Goal: Information Seeking & Learning: Check status

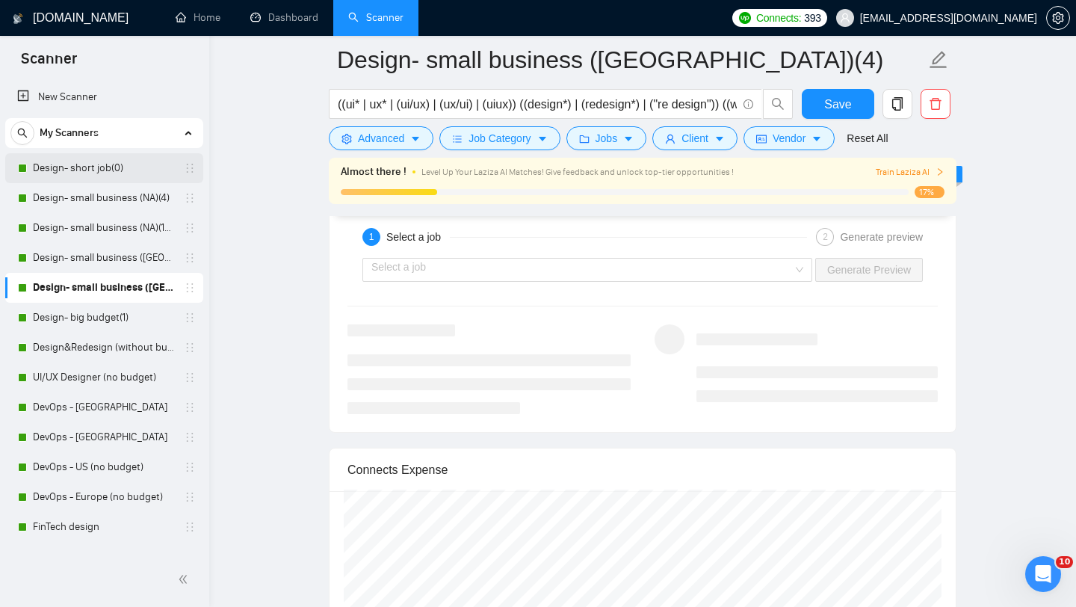
scroll to position [3194, 0]
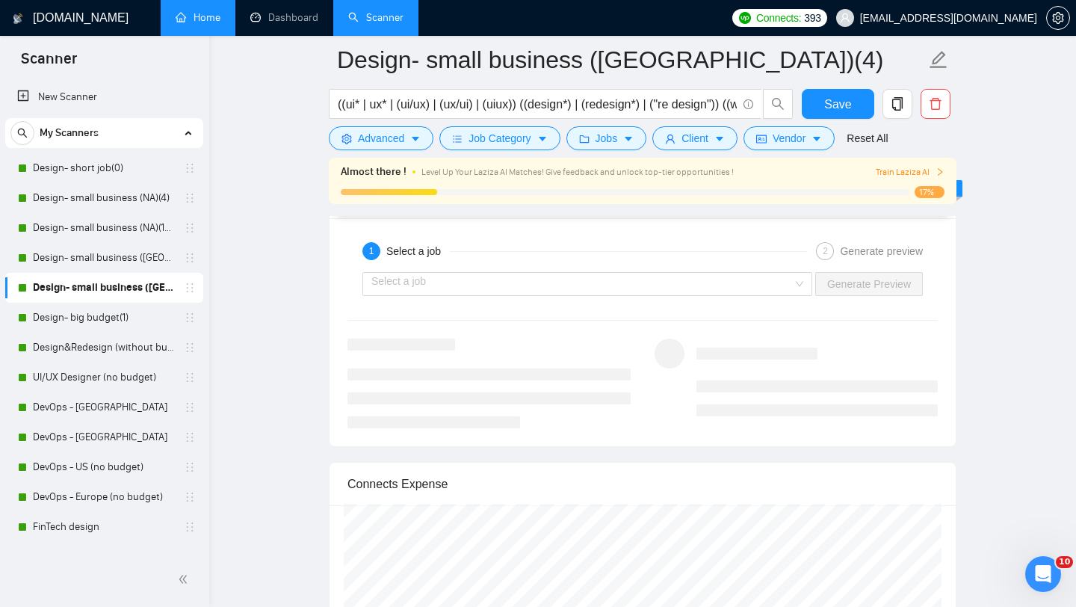
click at [204, 19] on link "Home" at bounding box center [198, 17] width 45 height 13
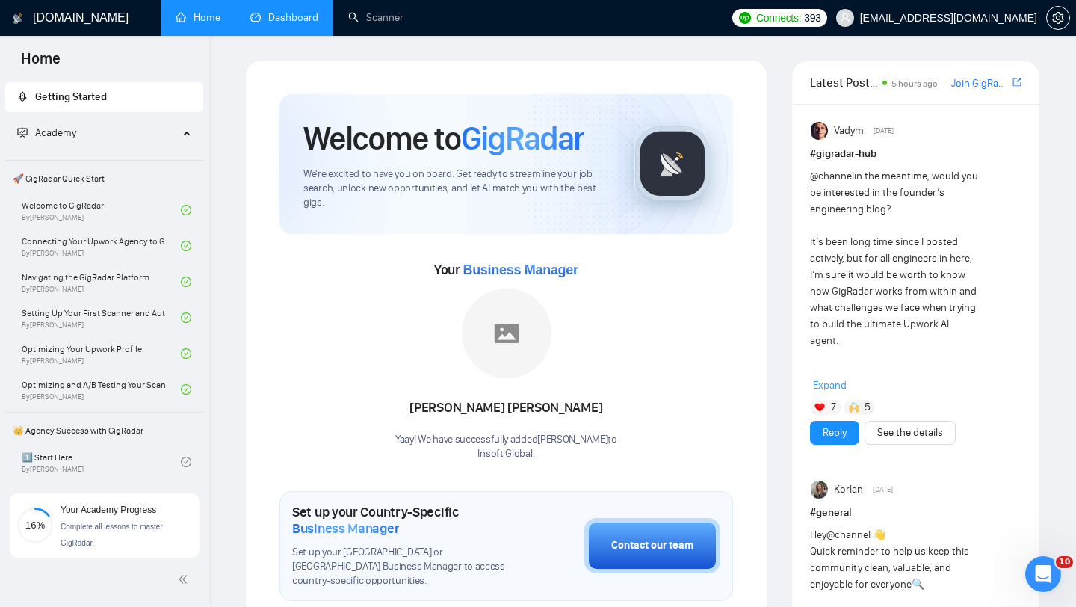
click at [289, 15] on link "Dashboard" at bounding box center [284, 17] width 68 height 13
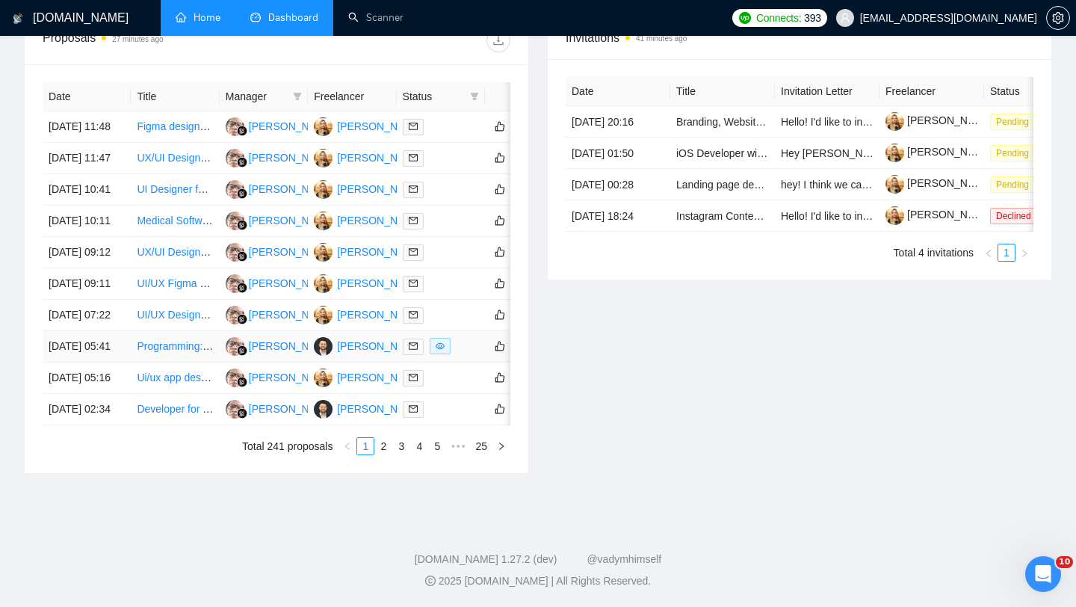
scroll to position [759, 0]
click at [378, 450] on link "2" at bounding box center [383, 446] width 16 height 16
click at [398, 454] on link "3" at bounding box center [401, 446] width 16 height 16
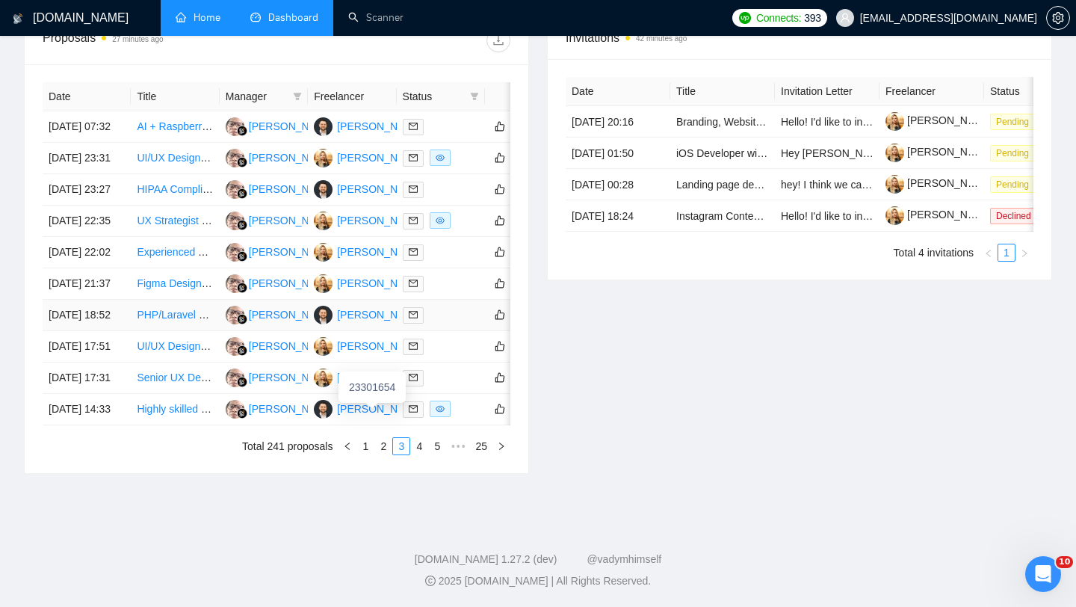
scroll to position [600, 0]
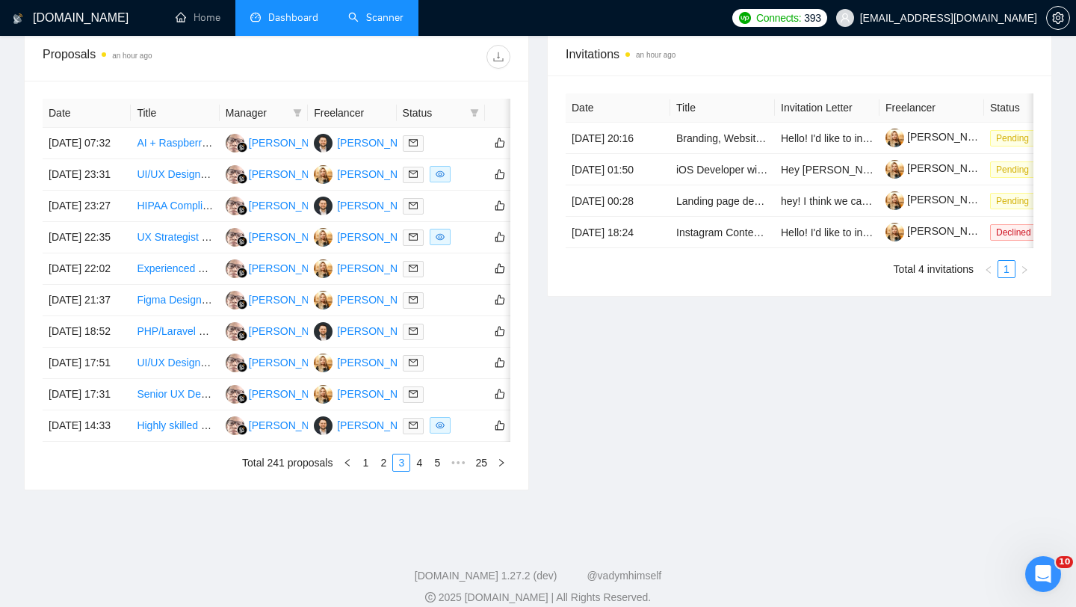
click at [380, 24] on link "Scanner" at bounding box center [375, 17] width 55 height 13
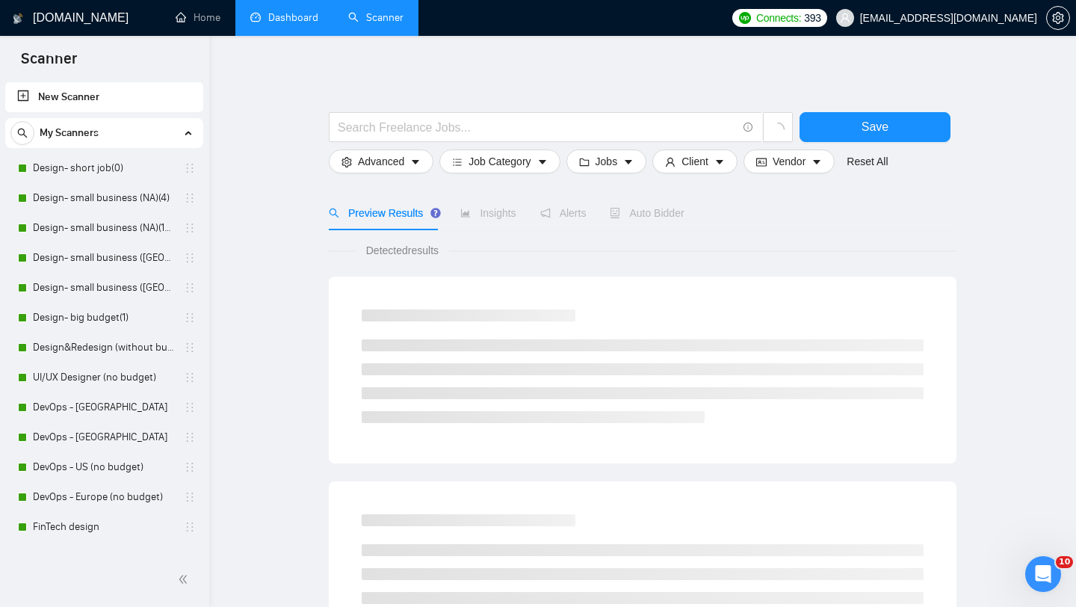
click at [262, 18] on link "Dashboard" at bounding box center [284, 17] width 68 height 13
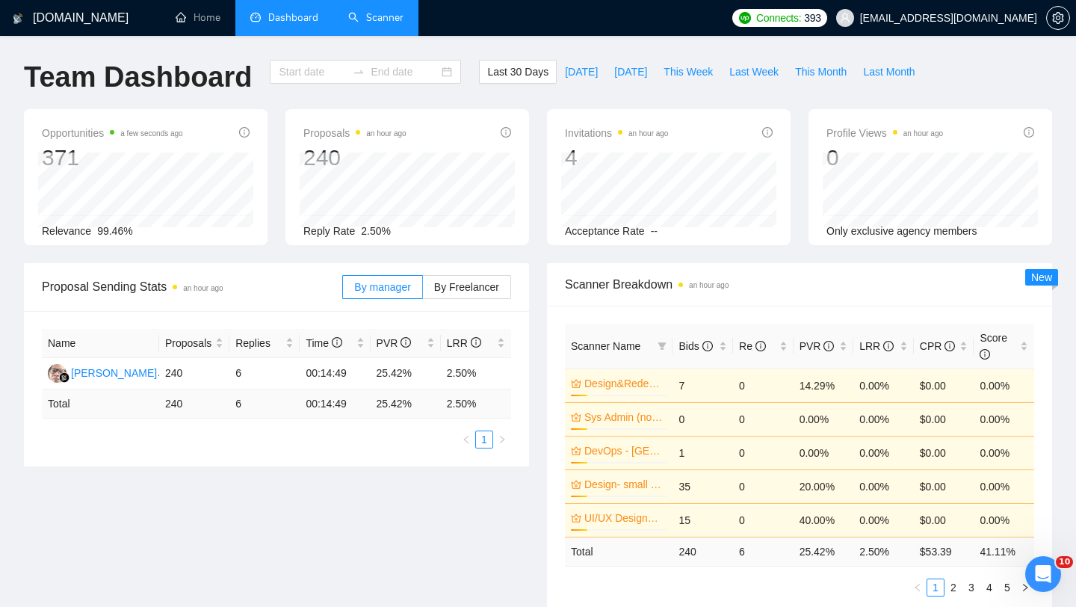
type input "2025-09-15"
type input "2025-10-15"
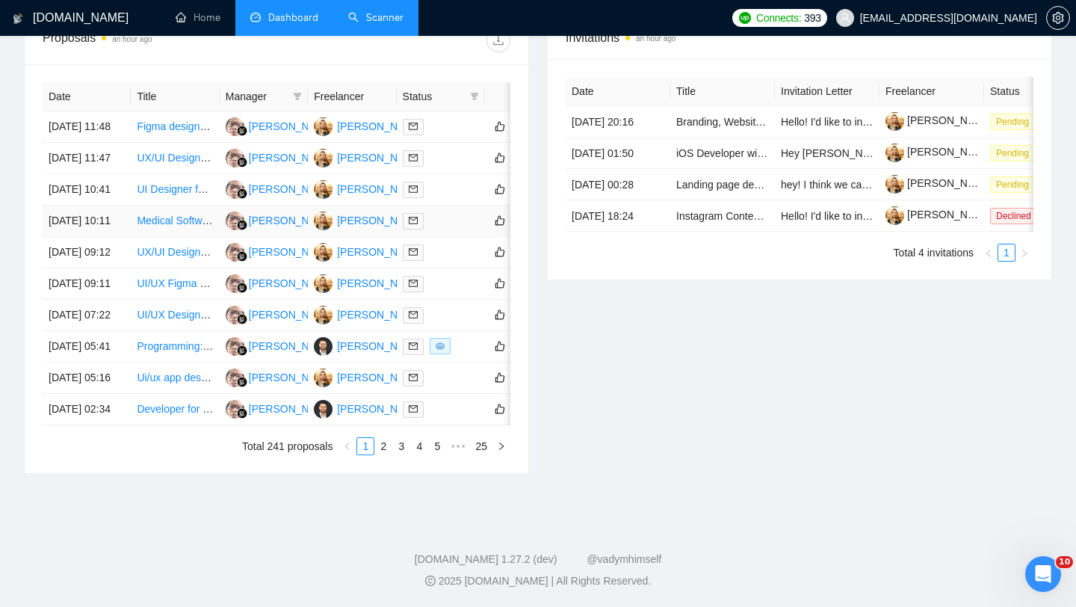
scroll to position [745, 0]
click at [380, 454] on link "2" at bounding box center [383, 446] width 16 height 16
click at [118, 237] on td "14 Oct, 2025 19:21" at bounding box center [87, 221] width 88 height 31
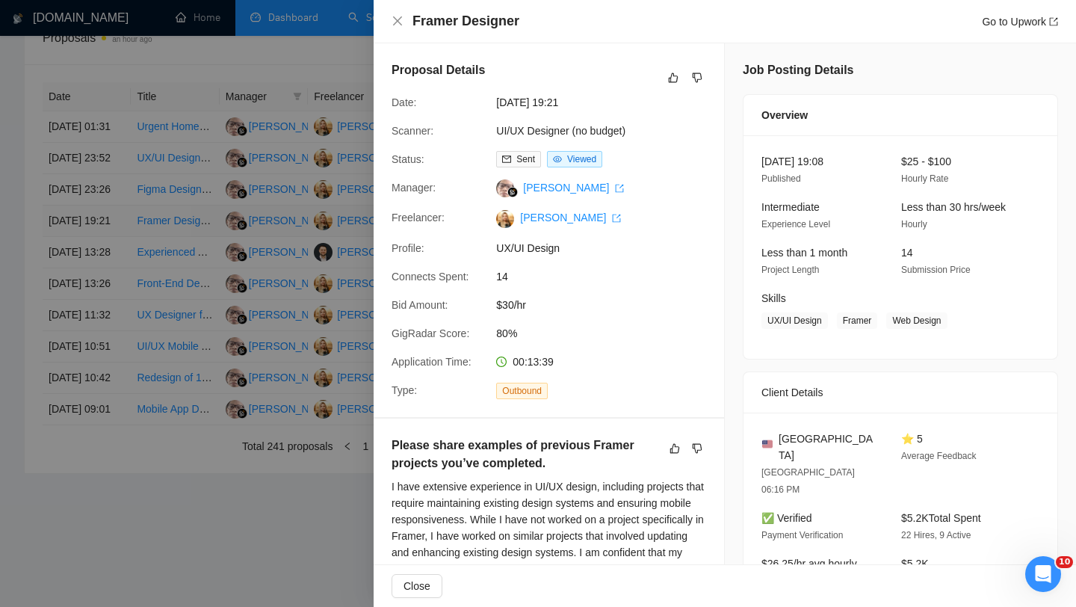
click at [118, 260] on div at bounding box center [538, 303] width 1076 height 607
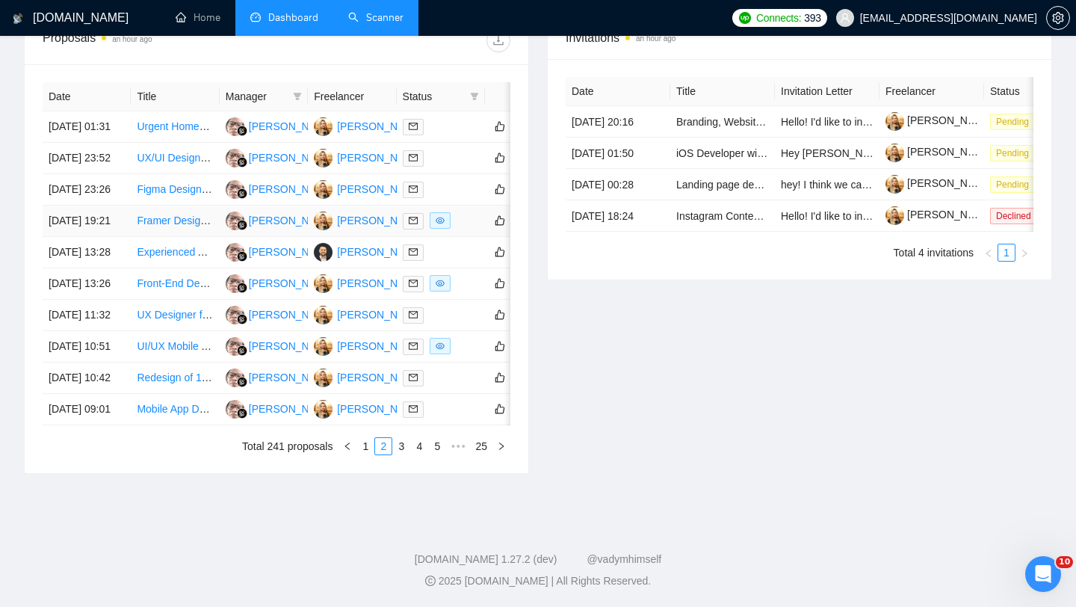
click at [118, 237] on td "14 Oct, 2025 19:21" at bounding box center [87, 221] width 88 height 31
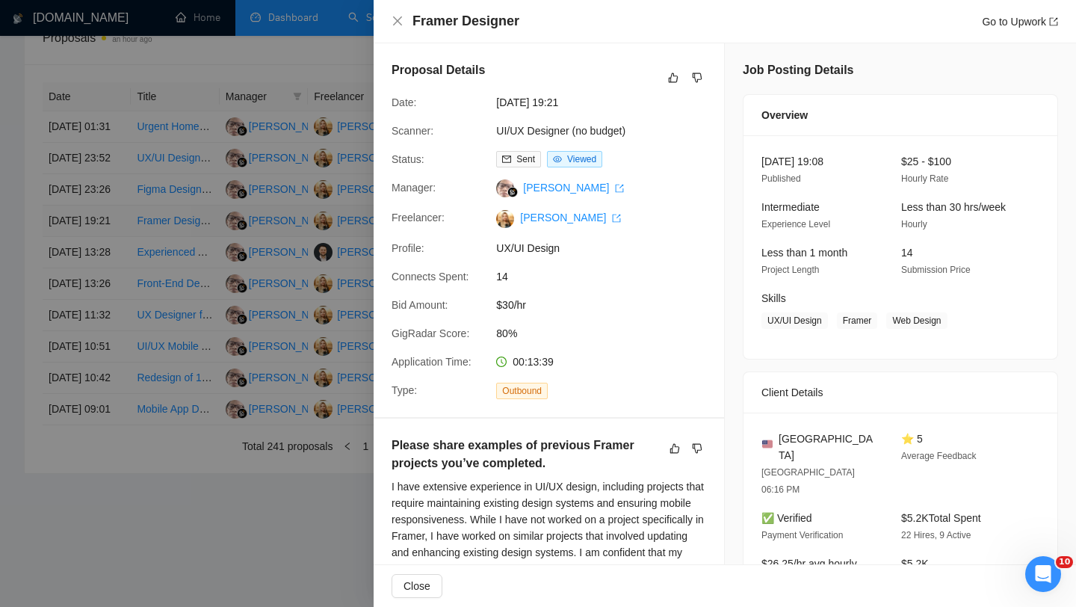
click at [118, 260] on div at bounding box center [538, 303] width 1076 height 607
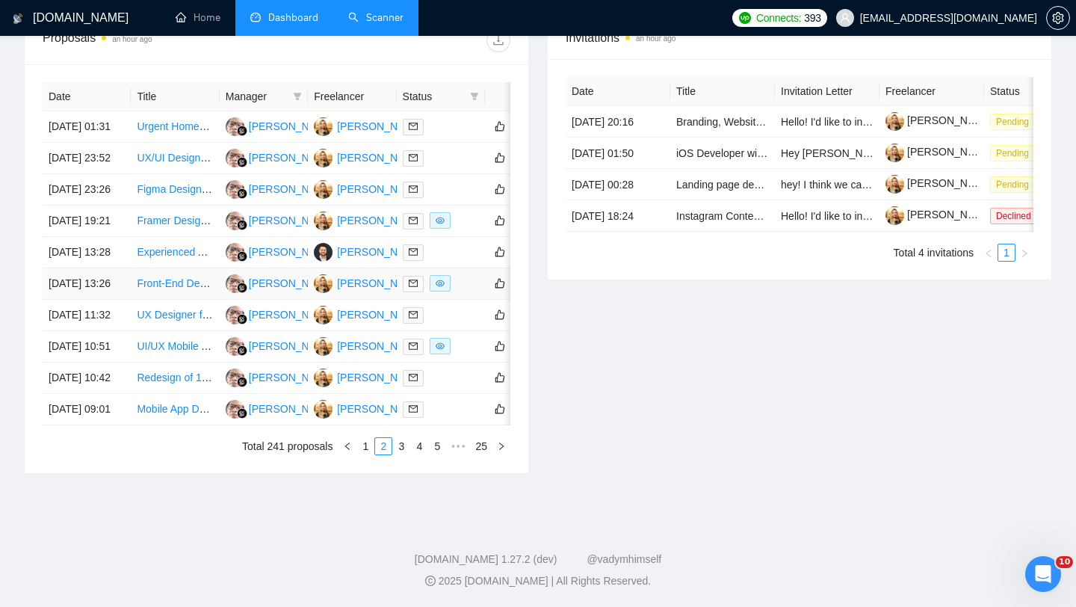
click at [115, 300] on td "14 Oct, 2025 13:26" at bounding box center [87, 283] width 88 height 31
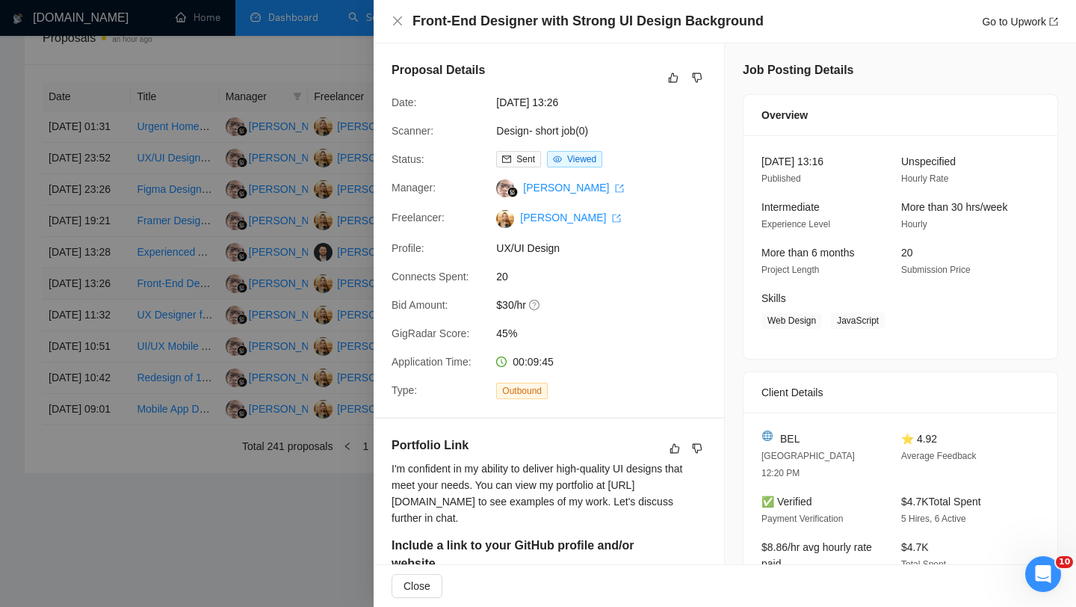
click at [115, 333] on div at bounding box center [538, 303] width 1076 height 607
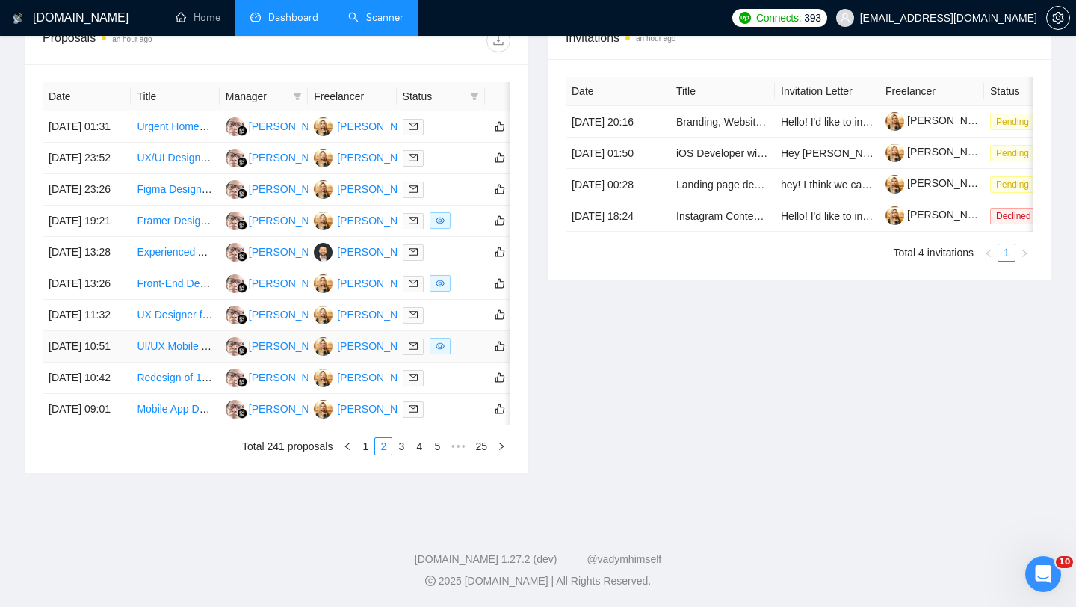
click at [108, 362] on td "14 Oct, 2025 10:51" at bounding box center [87, 346] width 88 height 31
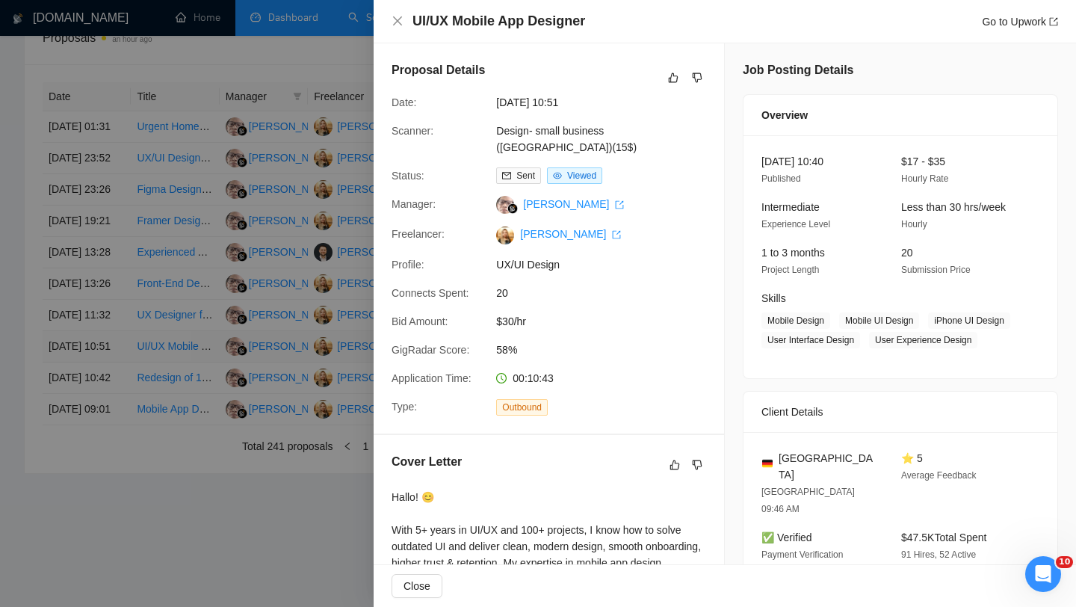
click at [108, 434] on div at bounding box center [538, 303] width 1076 height 607
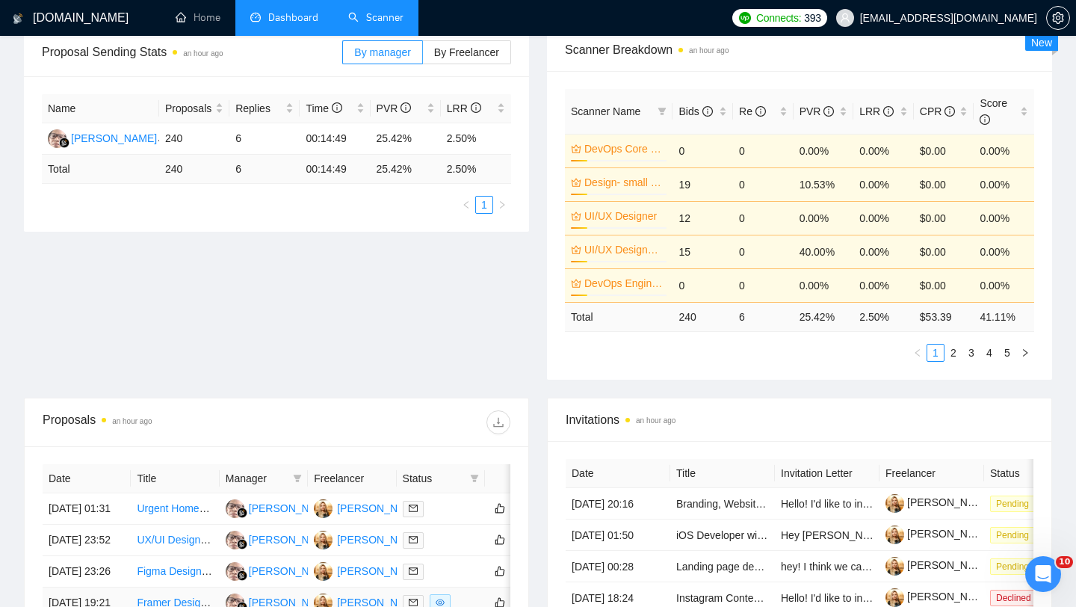
scroll to position [0, 0]
